Goal: Information Seeking & Learning: Learn about a topic

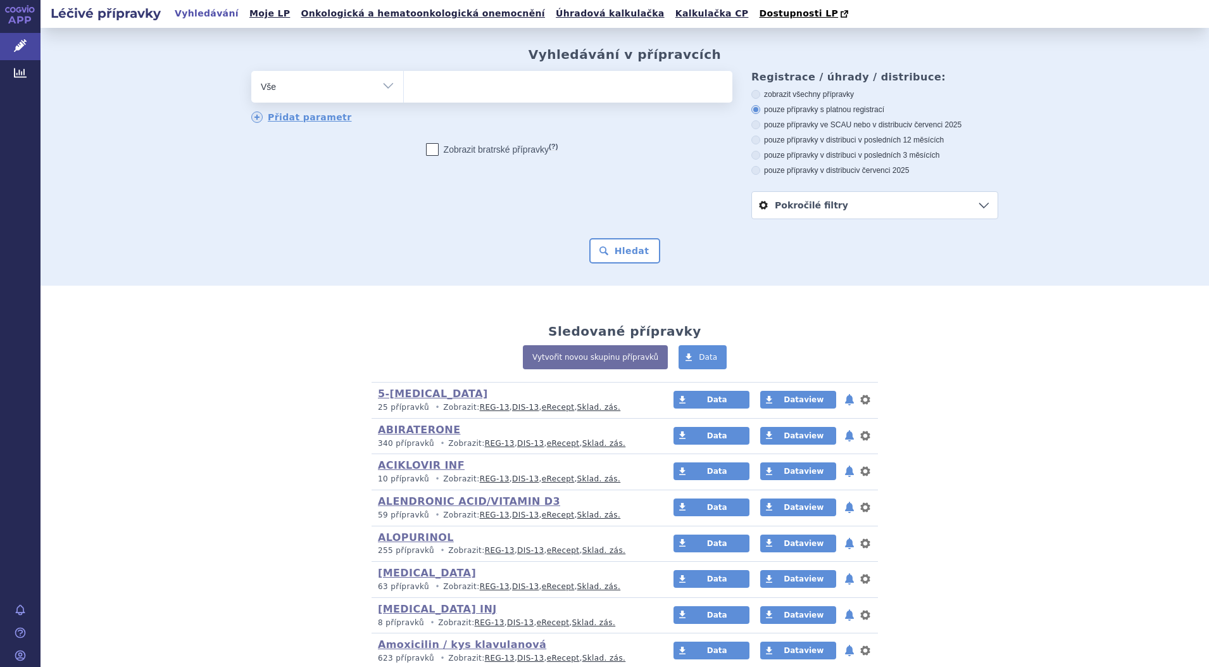
click at [386, 89] on select "Vše Přípravek/SUKL kód MAH VPOIS ATC/Aktivní látka Léková forma Síla" at bounding box center [327, 85] width 152 height 28
select select "filter-atc-group"
click at [251, 72] on select "Vše Přípravek/SUKL kód MAH VPOIS ATC/Aktivní látka Léková forma Síla" at bounding box center [327, 85] width 152 height 28
click at [446, 91] on ul at bounding box center [568, 84] width 329 height 27
click at [404, 91] on select at bounding box center [403, 86] width 1 height 32
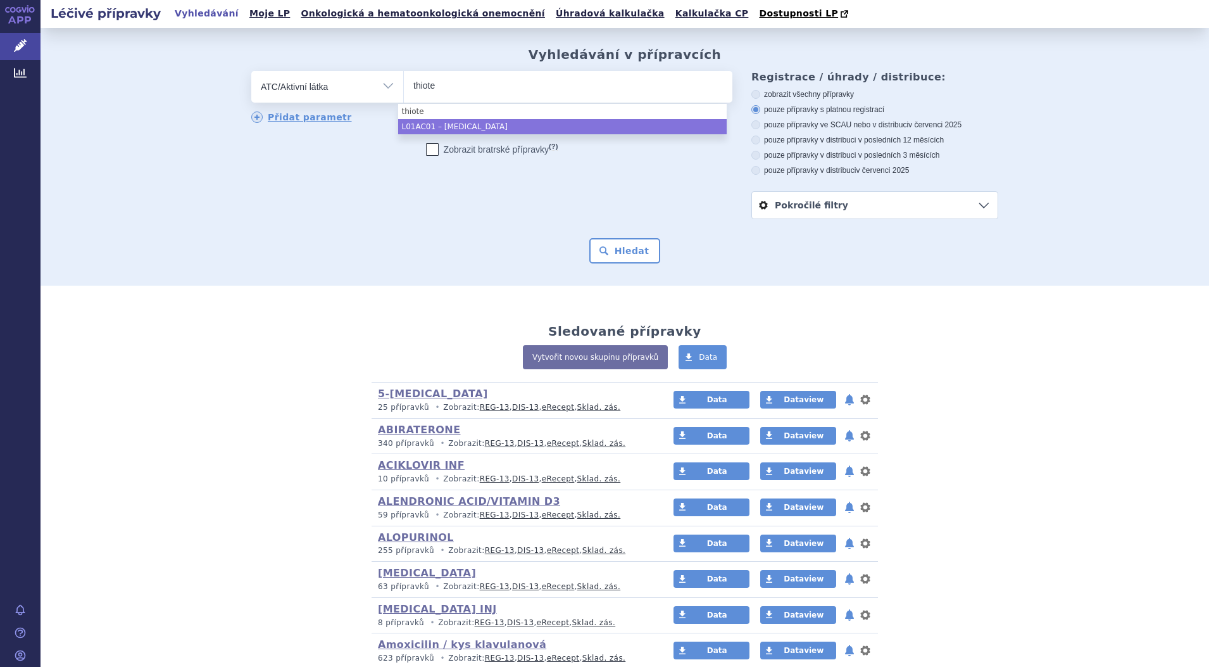
type input "thiote"
select select "L01AC01"
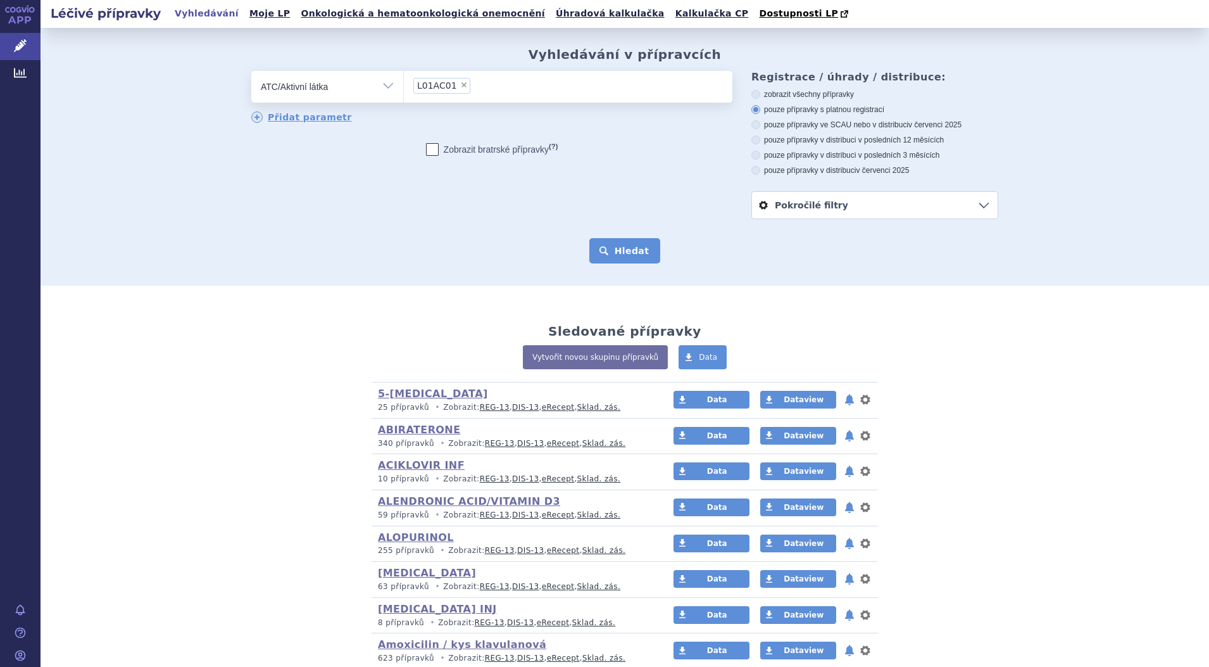
click at [636, 249] on button "Hledat" at bounding box center [626, 250] width 72 height 25
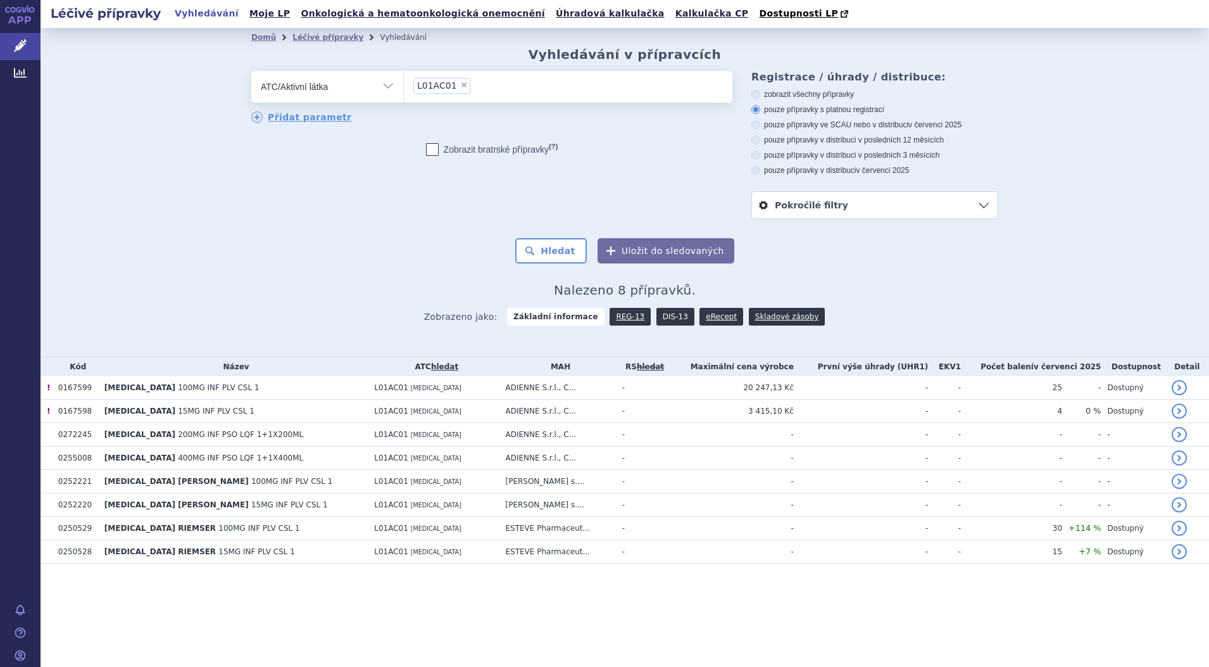
click at [667, 313] on link "DIS-13" at bounding box center [676, 317] width 38 height 18
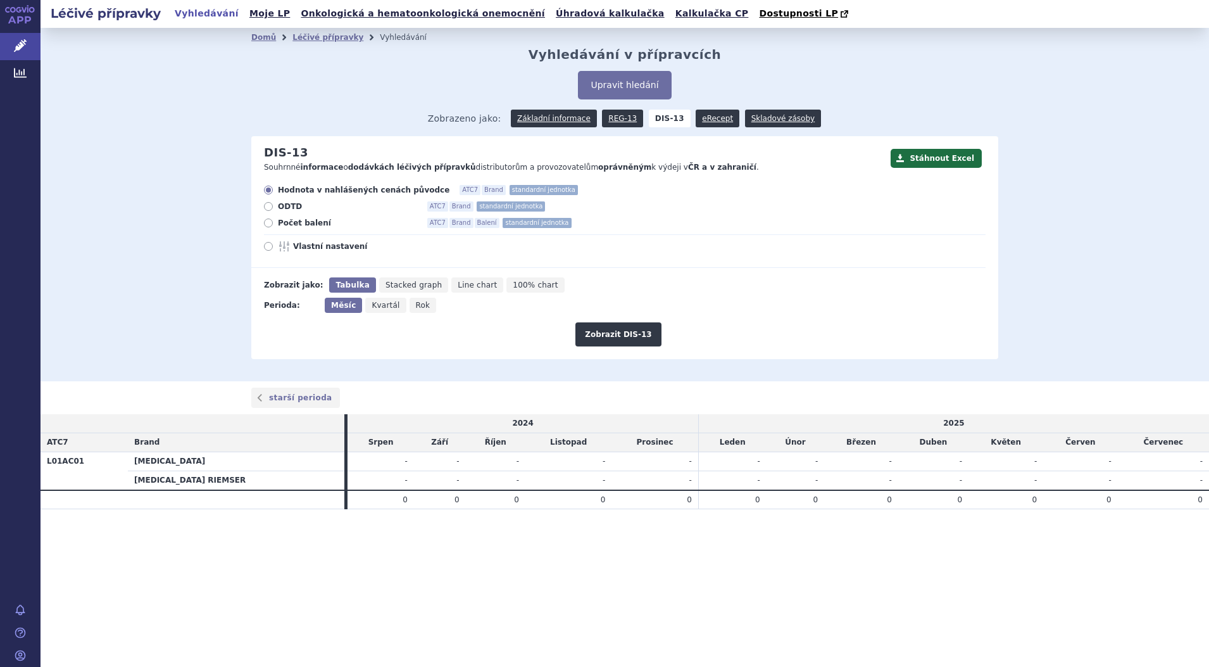
click at [266, 218] on label "Počet balení ATC7 Brand Balení standardní jednotka" at bounding box center [625, 223] width 722 height 10
click at [266, 220] on input "Počet balení ATC7 Brand Balení standardní jednotka" at bounding box center [269, 224] width 8 height 8
radio input "true"
click at [622, 329] on button "Zobrazit DIS-13" at bounding box center [618, 334] width 85 height 24
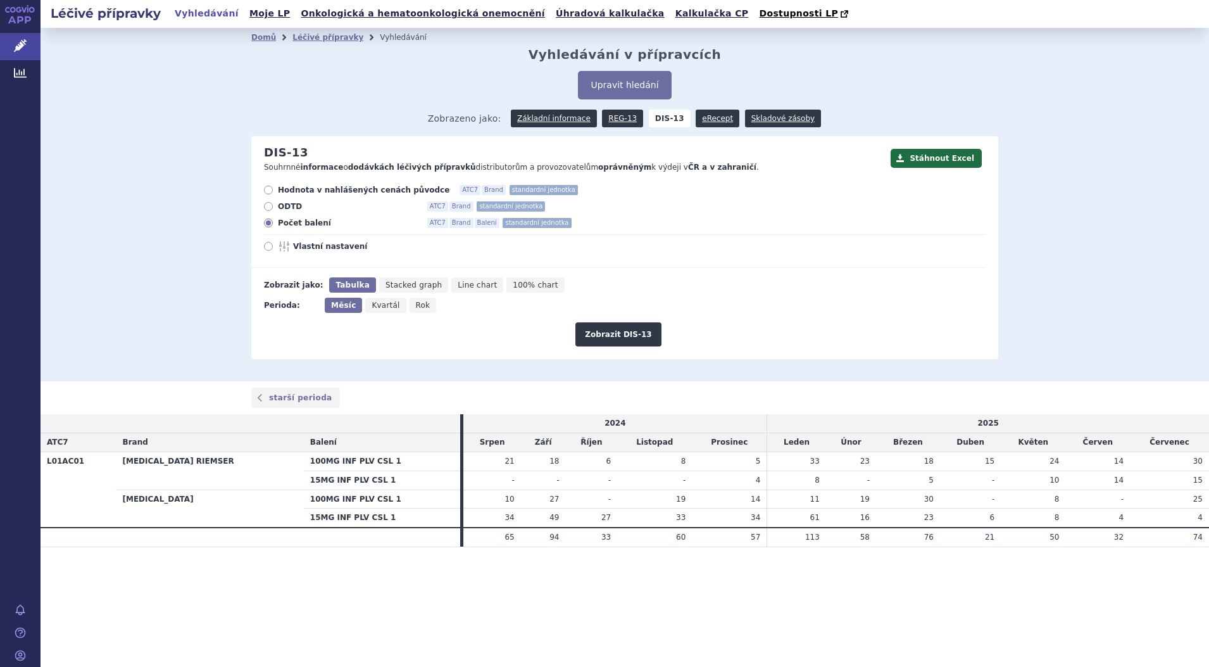
click at [458, 286] on span "Line chart" at bounding box center [477, 285] width 39 height 9
click at [455, 286] on input "Line chart" at bounding box center [455, 281] width 8 height 8
radio input "true"
click at [621, 337] on button "Zobrazit DIS-13" at bounding box center [618, 334] width 85 height 24
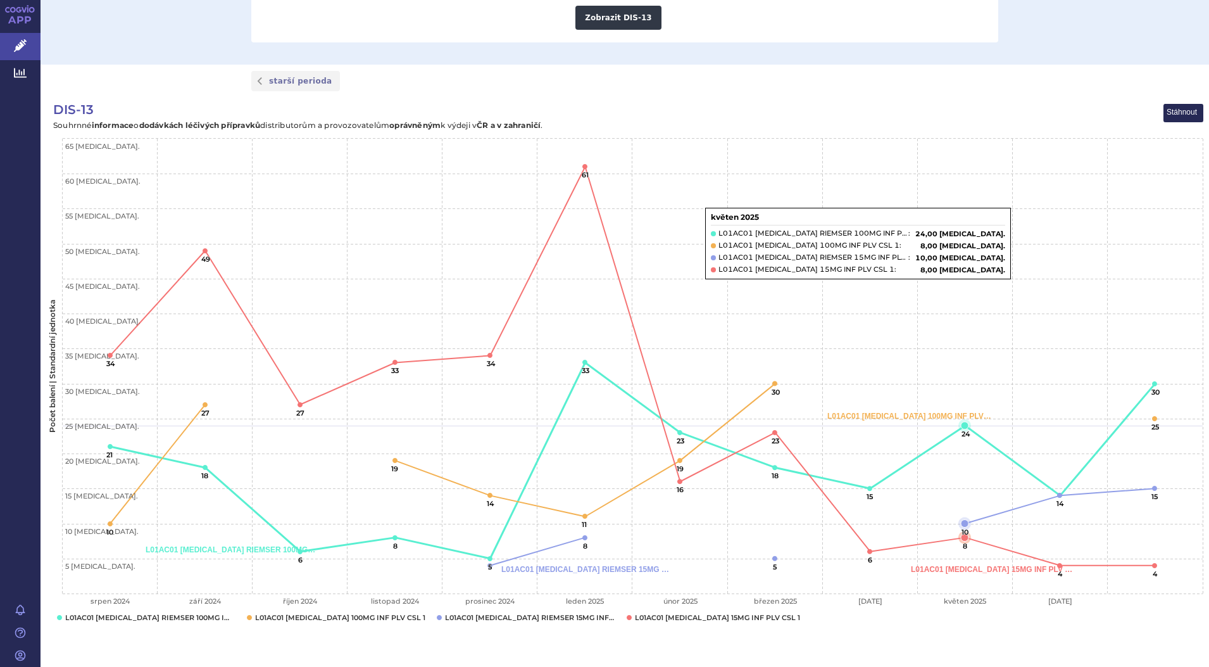
scroll to position [344, 0]
